Goal: Find specific page/section: Find specific page/section

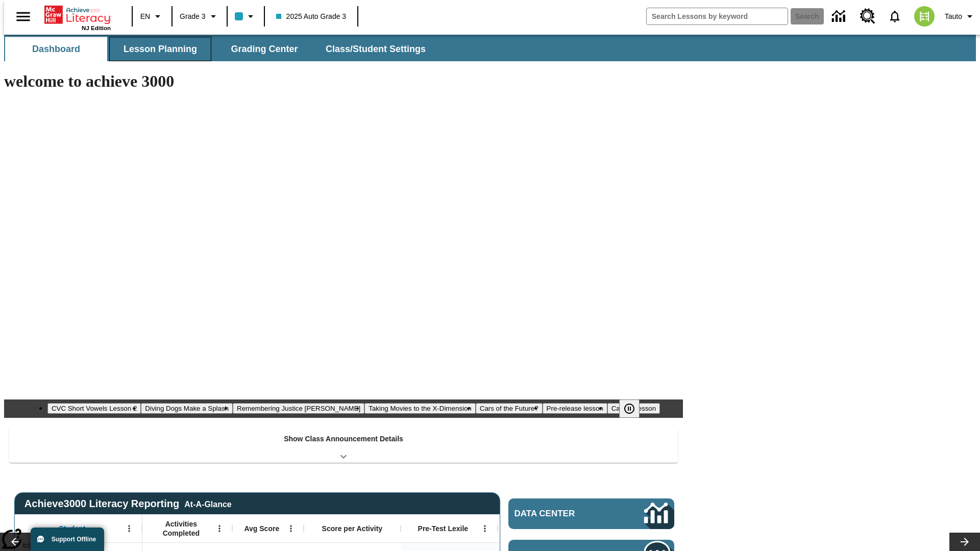
click at [156, 49] on button "Lesson Planning" at bounding box center [160, 49] width 102 height 24
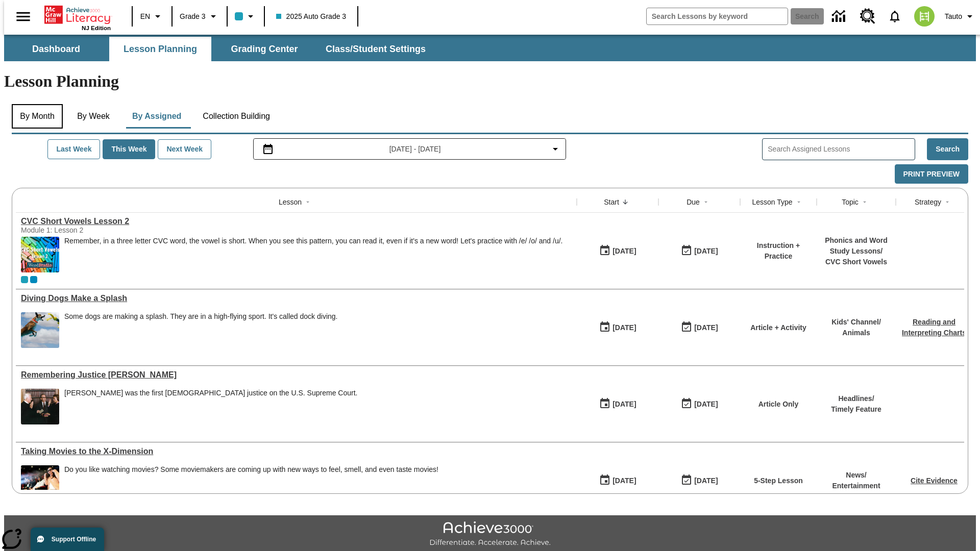
click at [34, 104] on button "By Month" at bounding box center [37, 116] width 51 height 24
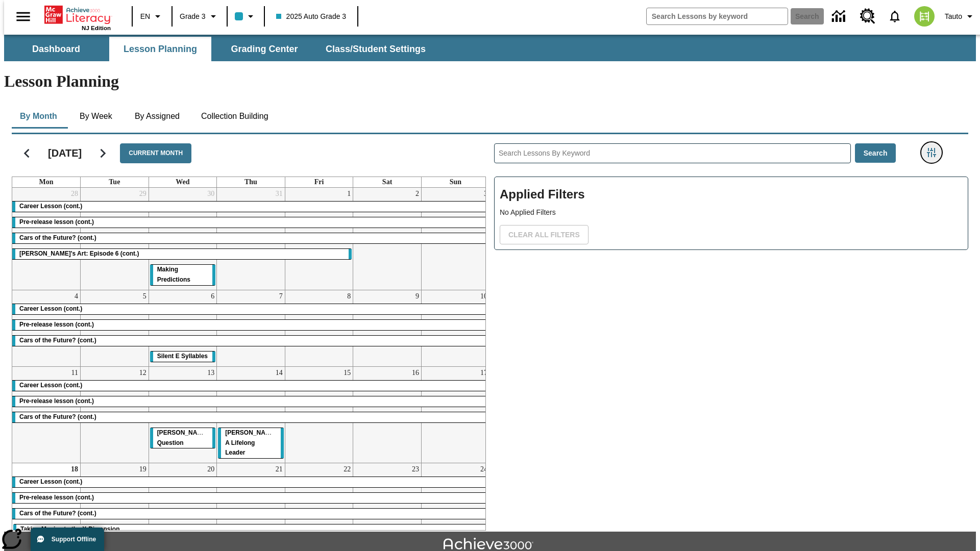
click at [934, 148] on icon "Filters Side menu" at bounding box center [931, 152] width 9 height 9
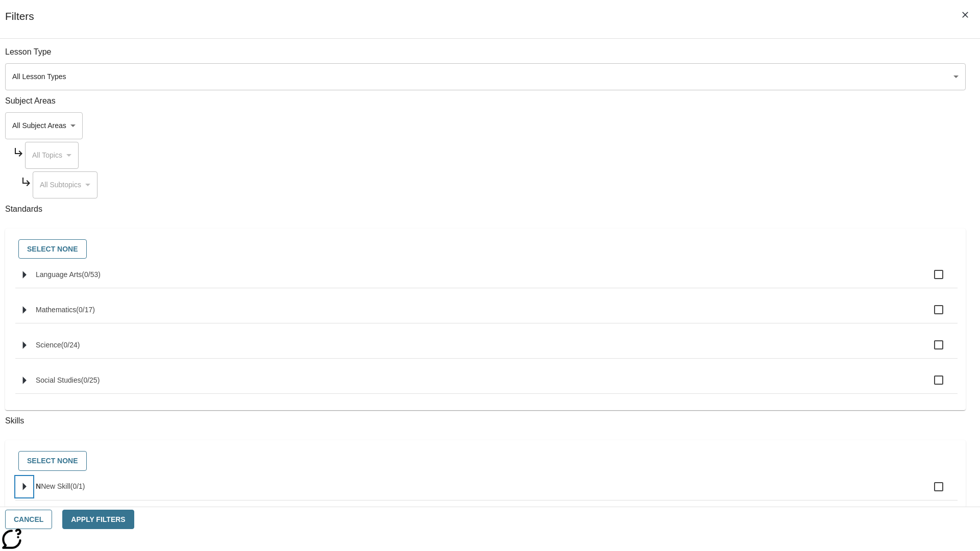
click at [27, 491] on icon "Select skills" at bounding box center [25, 487] width 4 height 8
click at [52, 519] on button "Cancel" at bounding box center [28, 520] width 47 height 20
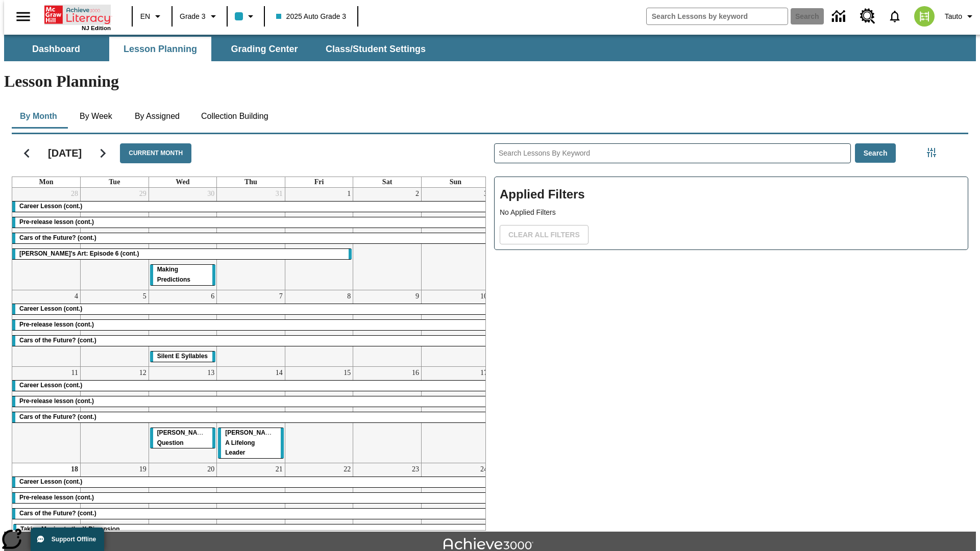
click at [73, 14] on icon "Home" at bounding box center [78, 15] width 68 height 20
